Goal: Find specific page/section: Find specific page/section

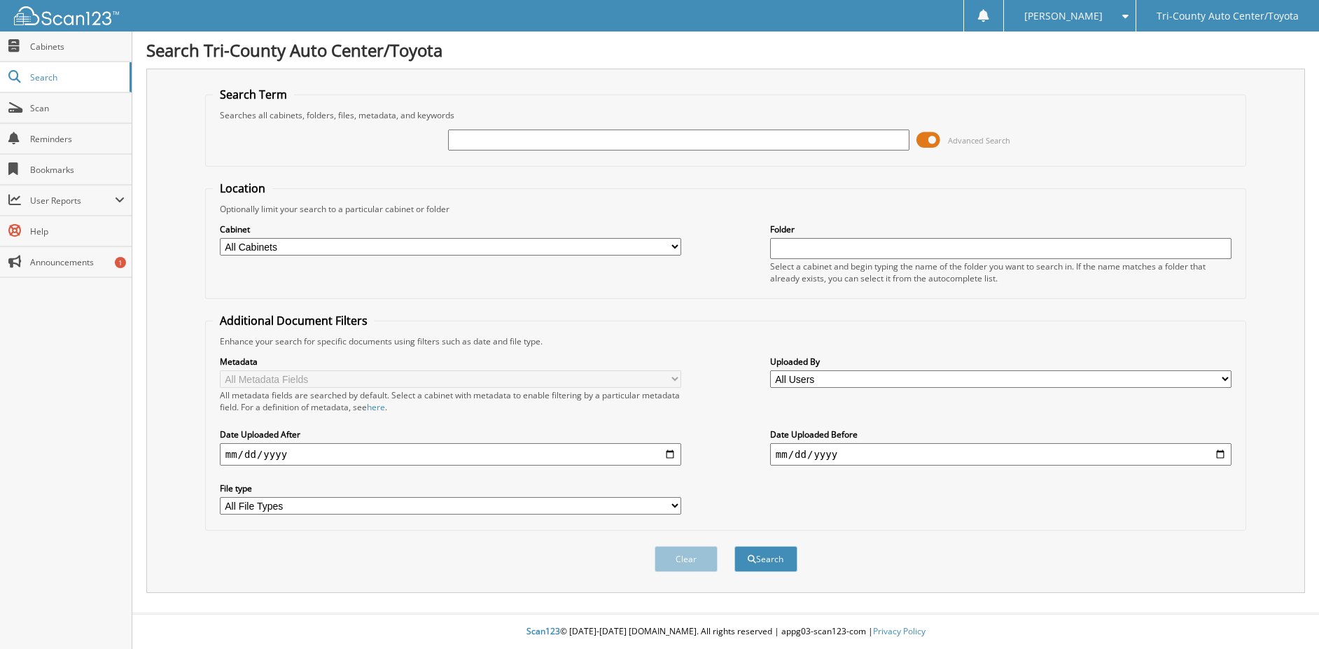
click at [463, 139] on input "text" at bounding box center [678, 139] width 461 height 21
type input "836258"
click at [734, 546] on button "Search" at bounding box center [765, 559] width 63 height 26
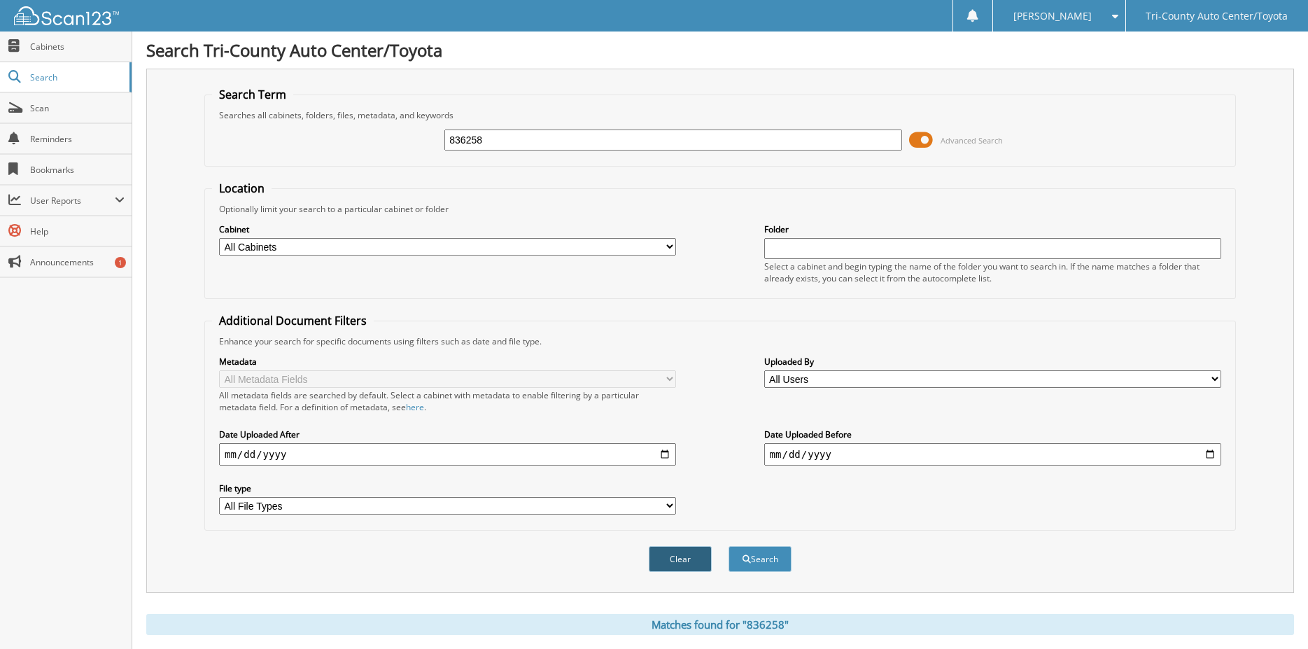
click at [689, 556] on button "Clear" at bounding box center [680, 559] width 63 height 26
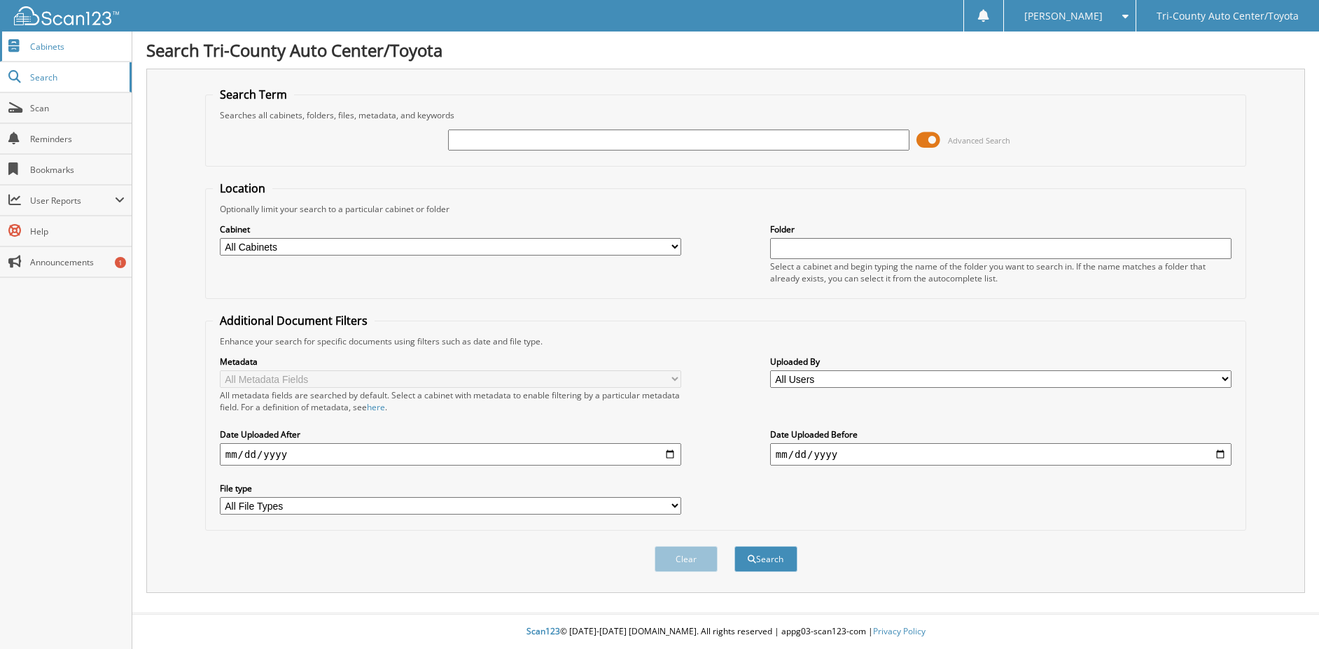
click at [69, 48] on span "Cabinets" at bounding box center [77, 47] width 94 height 12
